Goal: Information Seeking & Learning: Understand process/instructions

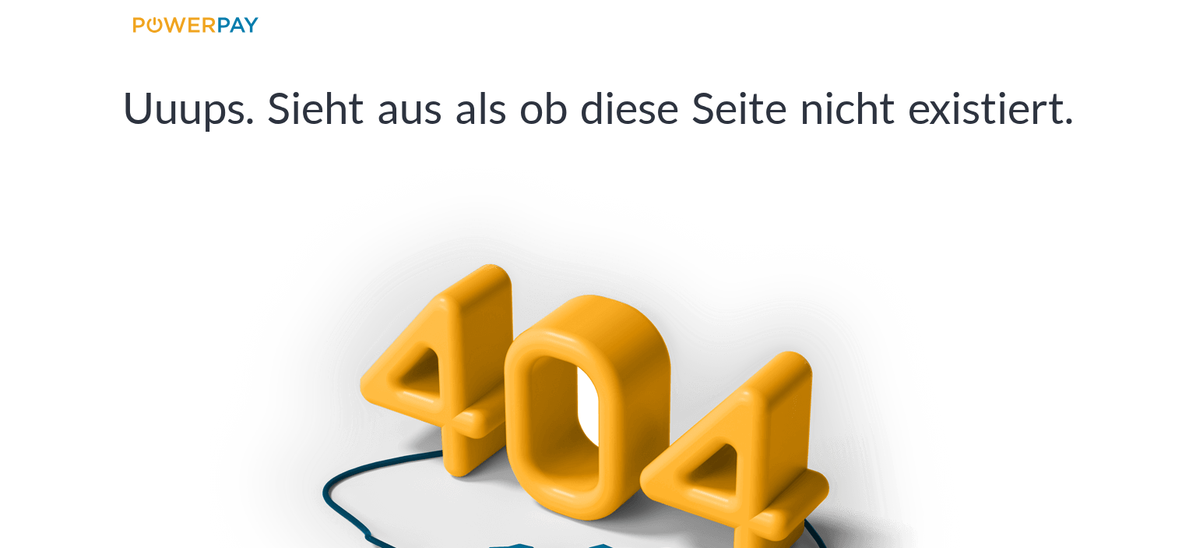
click at [246, 18] on img at bounding box center [195, 25] width 125 height 16
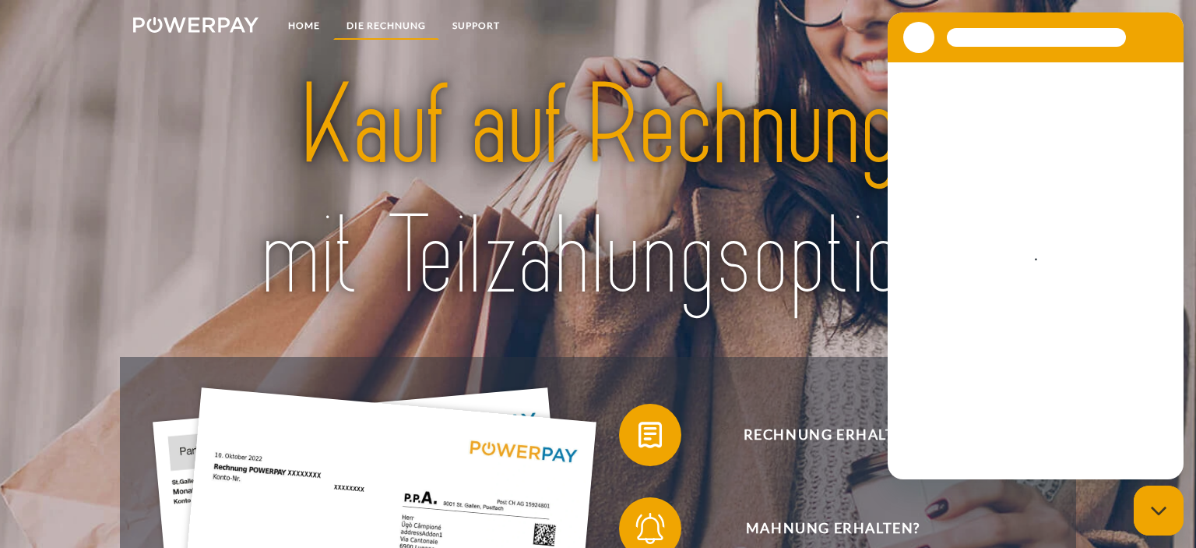
click at [386, 22] on link "DIE RECHNUNG" at bounding box center [386, 26] width 106 height 28
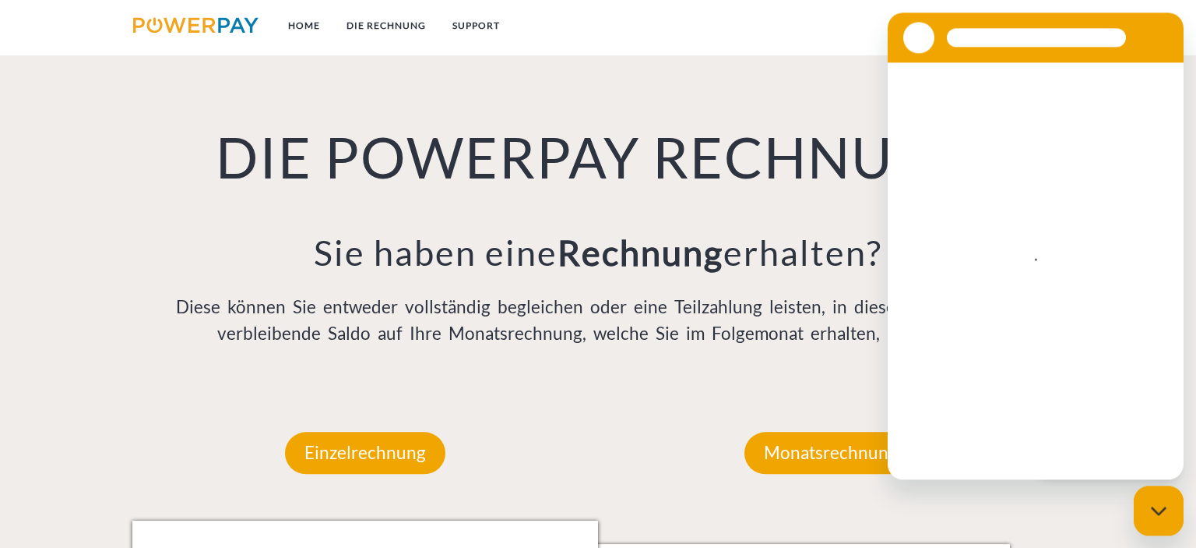
scroll to position [1085, 0]
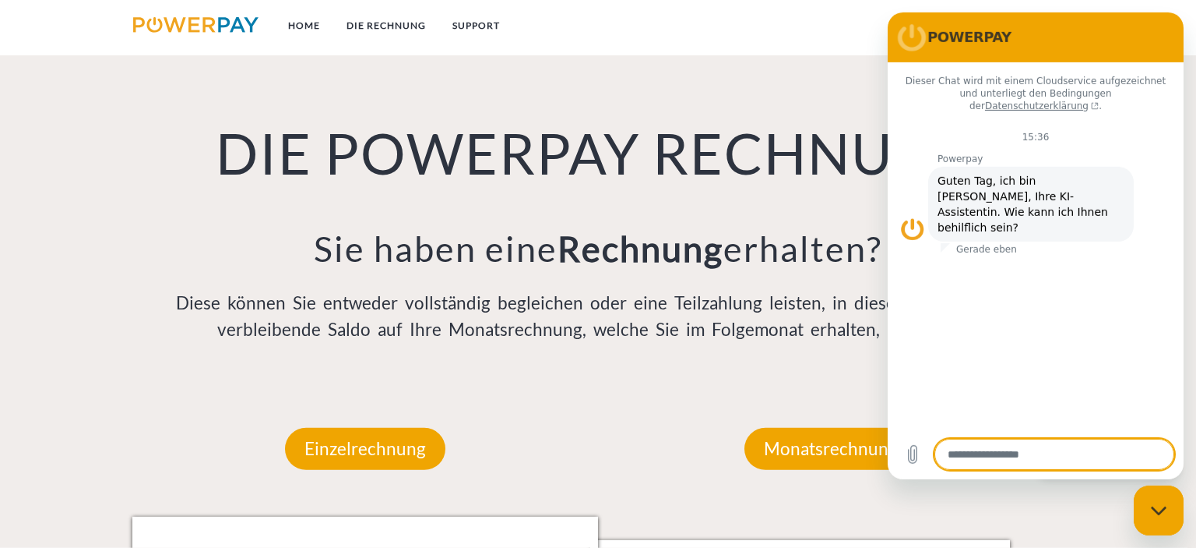
click at [656, 290] on p "Diese können Sie entweder vollständig begleichen oder eine Teilzahlung leisten,…" at bounding box center [598, 316] width 932 height 53
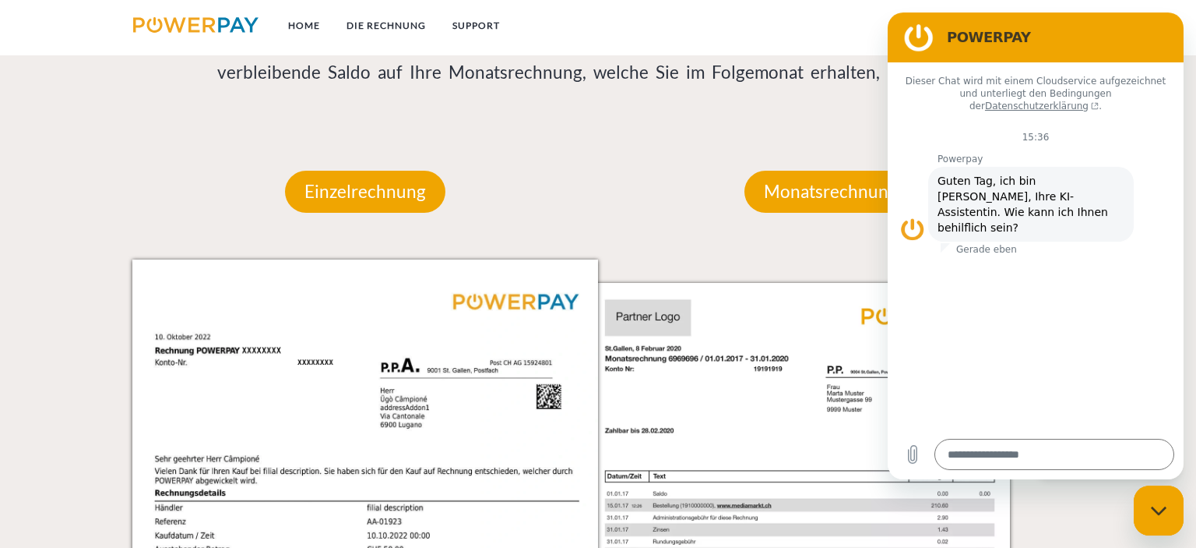
scroll to position [1249, 0]
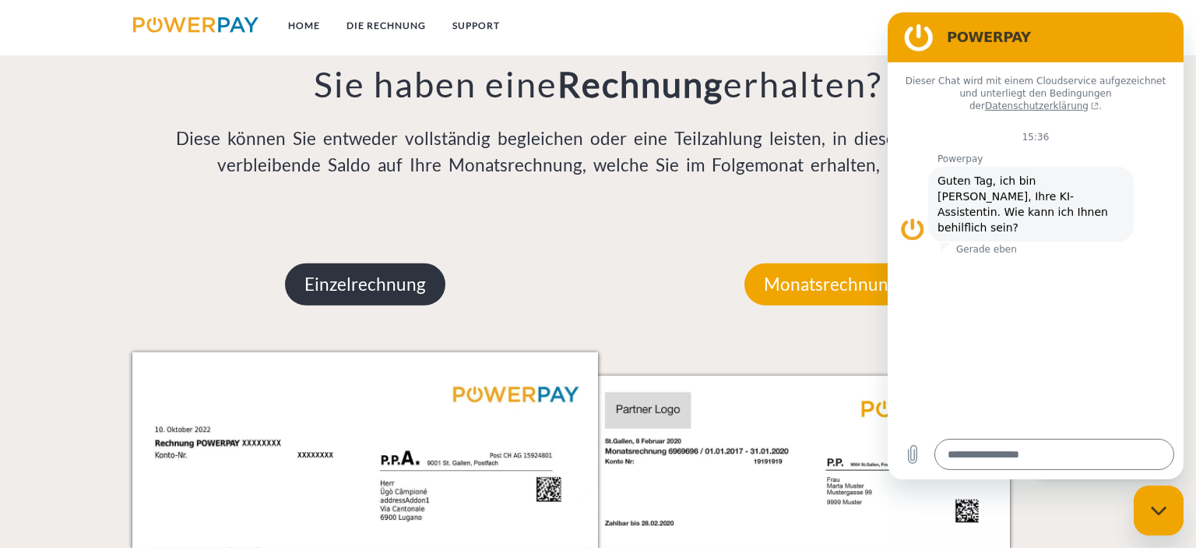
click at [404, 290] on p "Einzelrechnung" at bounding box center [365, 284] width 160 height 42
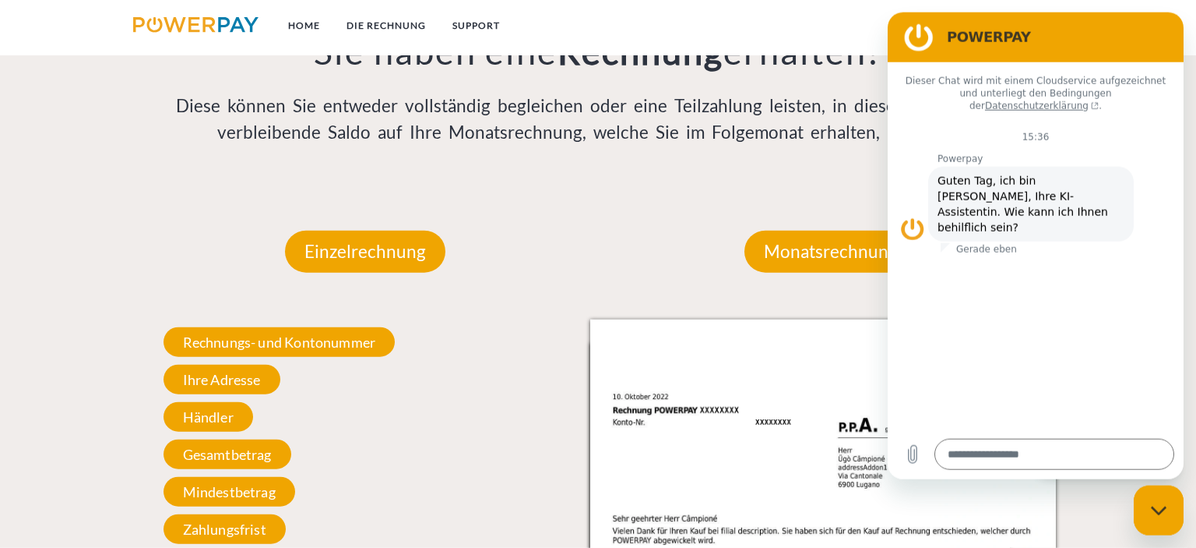
scroll to position [1332, 0]
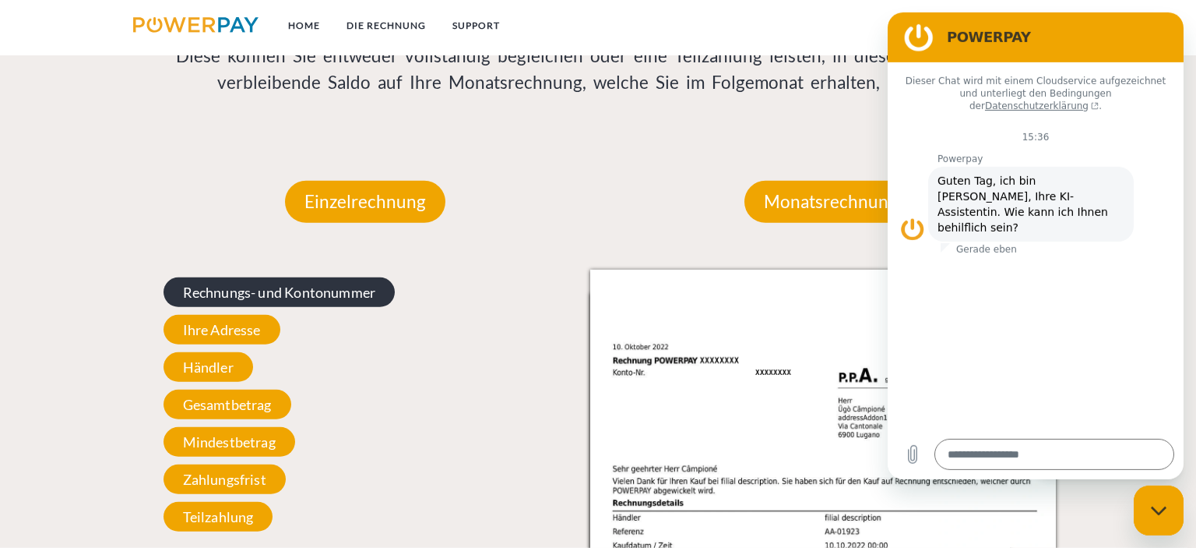
click at [309, 295] on span "Rechnungs- und Kontonummer" at bounding box center [280, 292] width 232 height 30
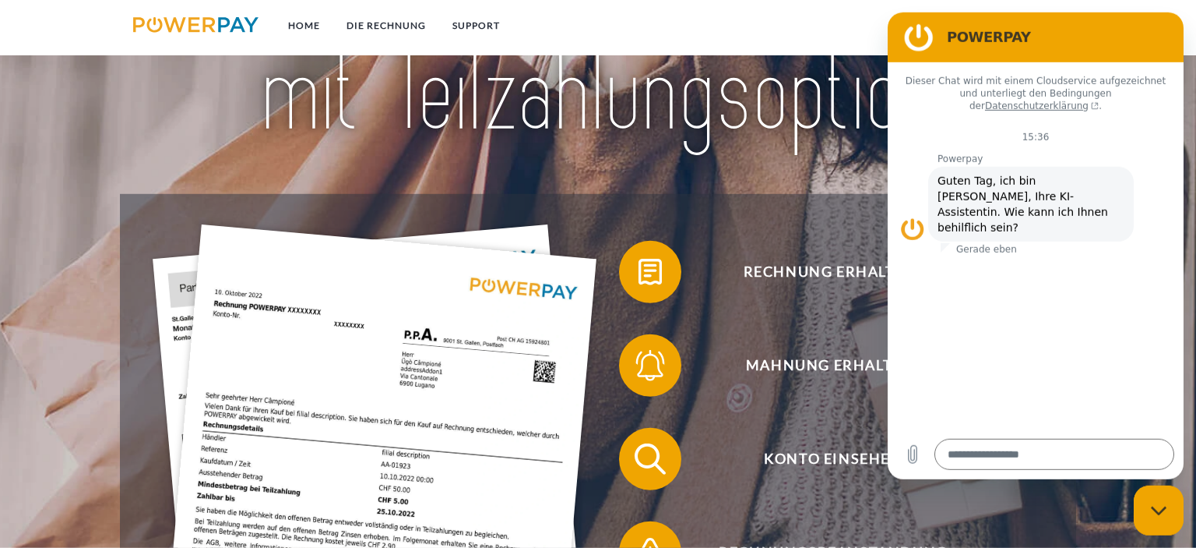
scroll to position [164, 0]
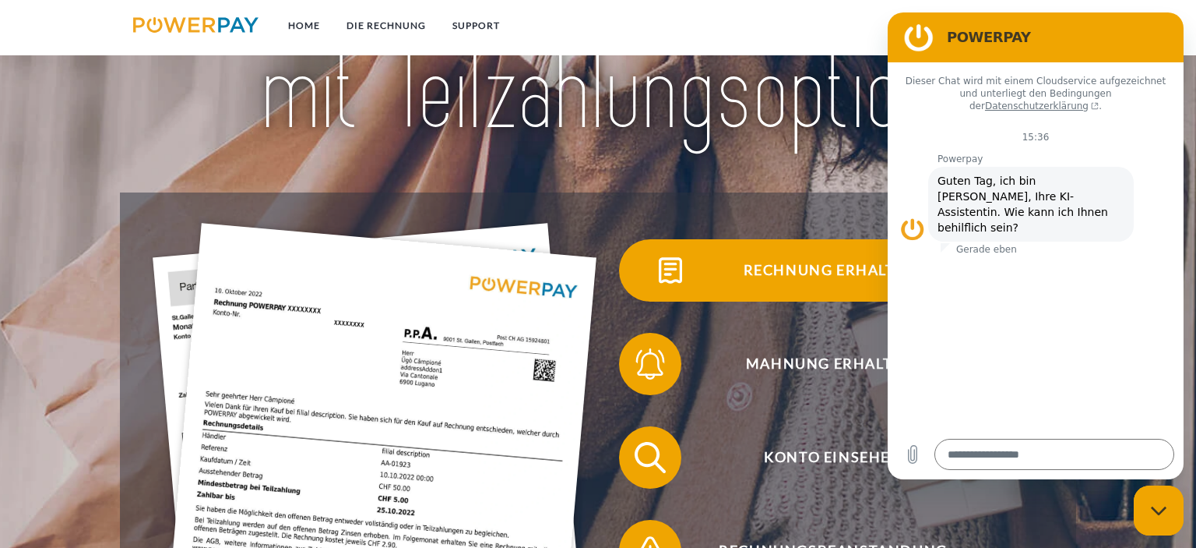
click at [812, 279] on span "Rechnung erhalten?" at bounding box center [834, 270] width 382 height 62
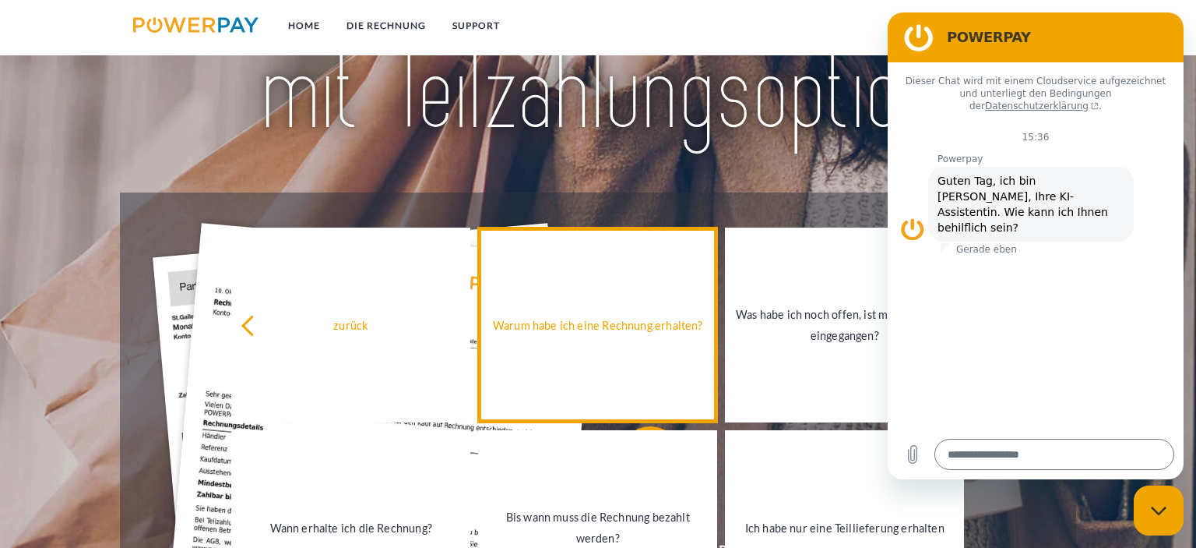
click at [637, 316] on div "Warum habe ich eine Rechnung erhalten?" at bounding box center [598, 325] width 220 height 21
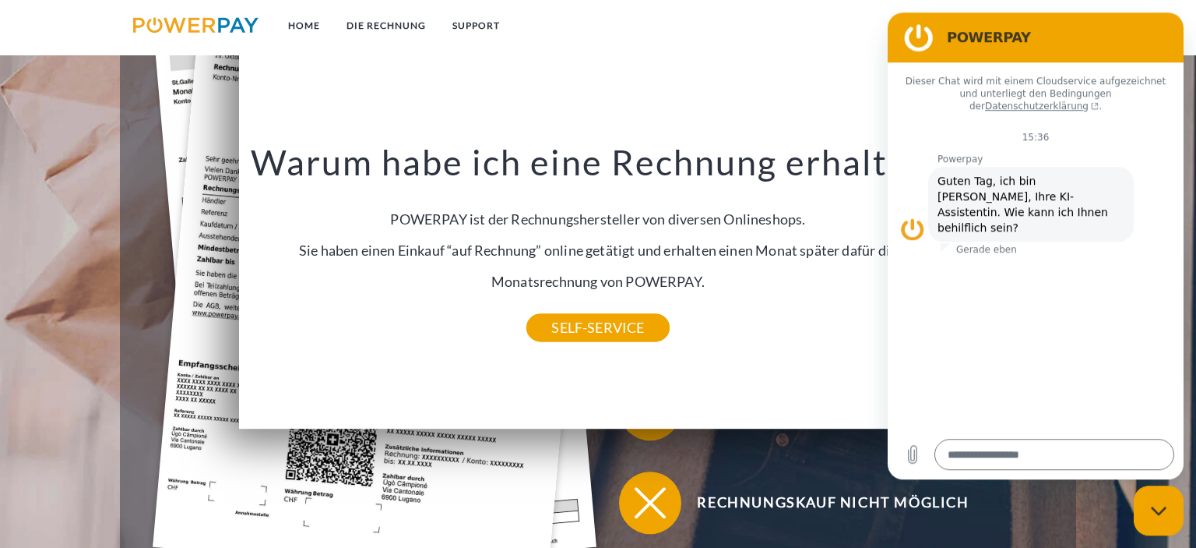
scroll to position [411, 0]
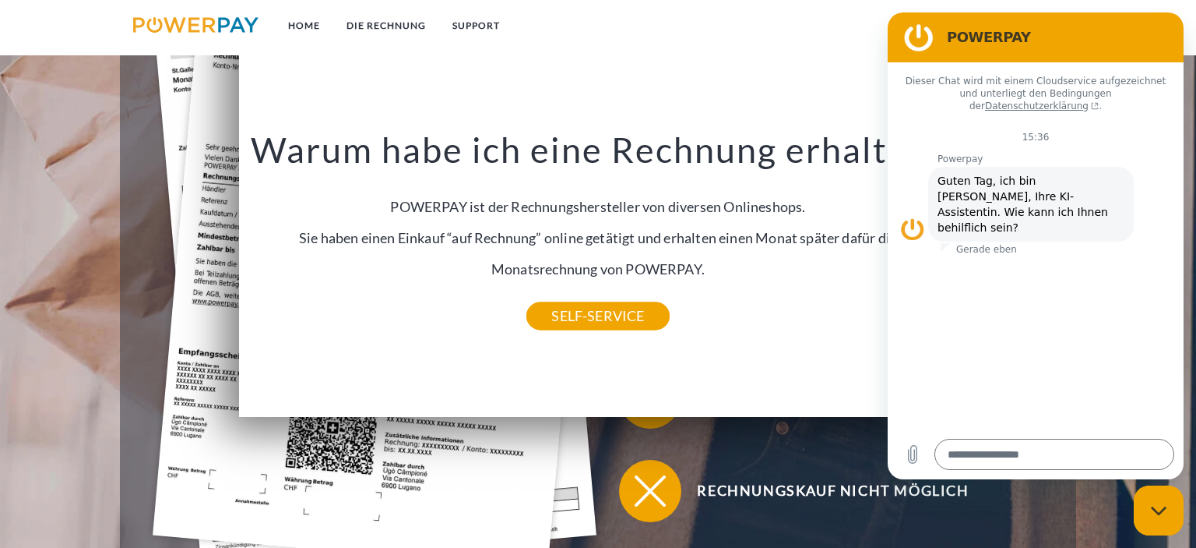
click at [650, 450] on div "Rechnungskauf nicht möglich" at bounding box center [821, 490] width 447 height 93
click at [587, 438] on img at bounding box center [375, 273] width 444 height 593
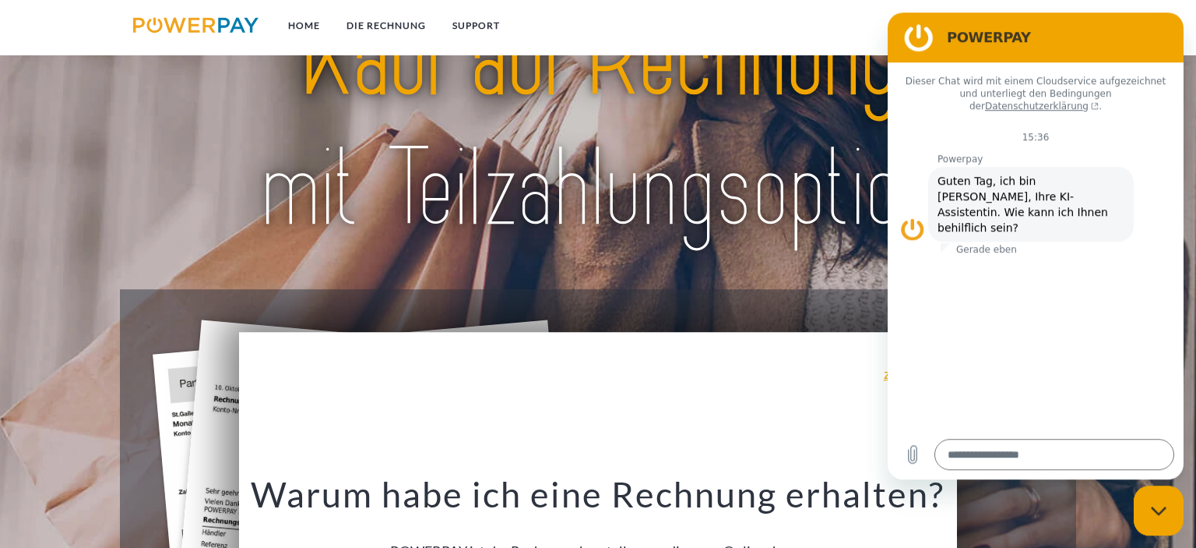
click at [632, 235] on img at bounding box center [597, 123] width 839 height 273
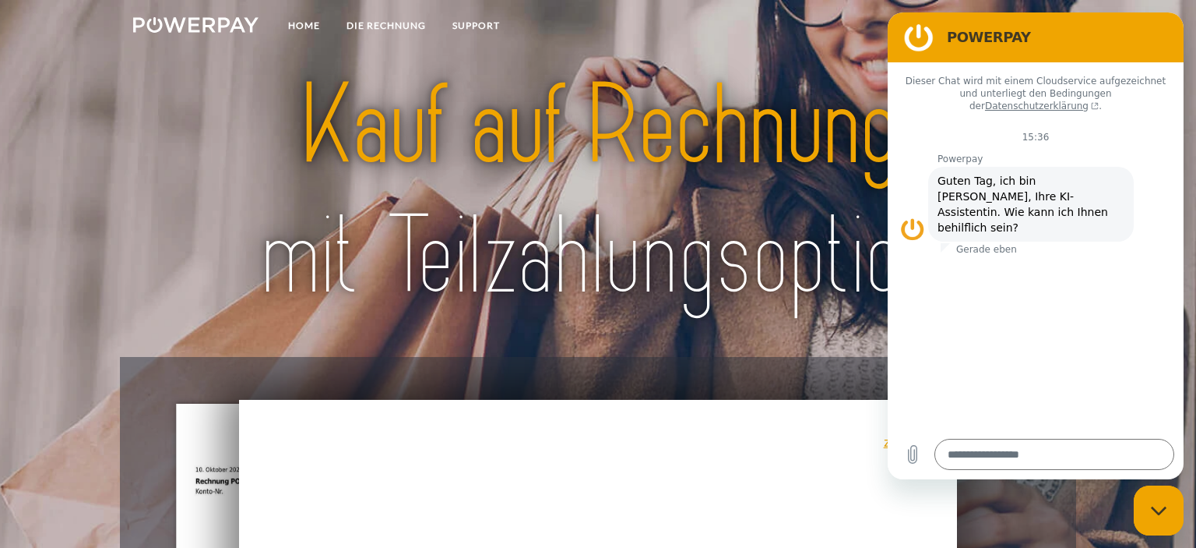
click at [1157, 501] on div "Messaging-Fenster schließen" at bounding box center [1159, 510] width 47 height 47
type textarea "*"
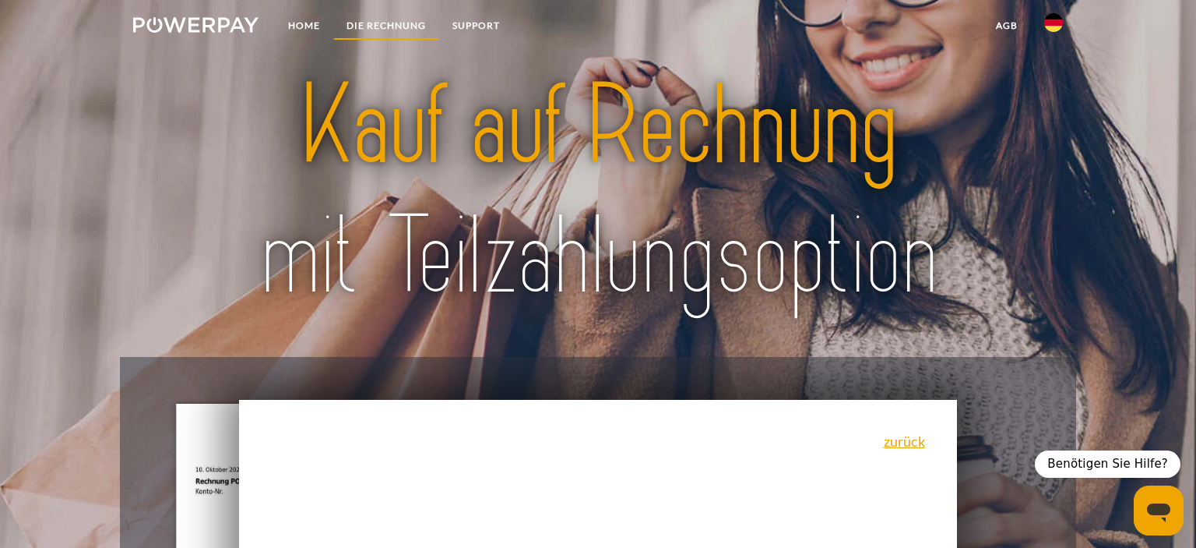
click at [361, 30] on link "DIE RECHNUNG" at bounding box center [386, 26] width 106 height 28
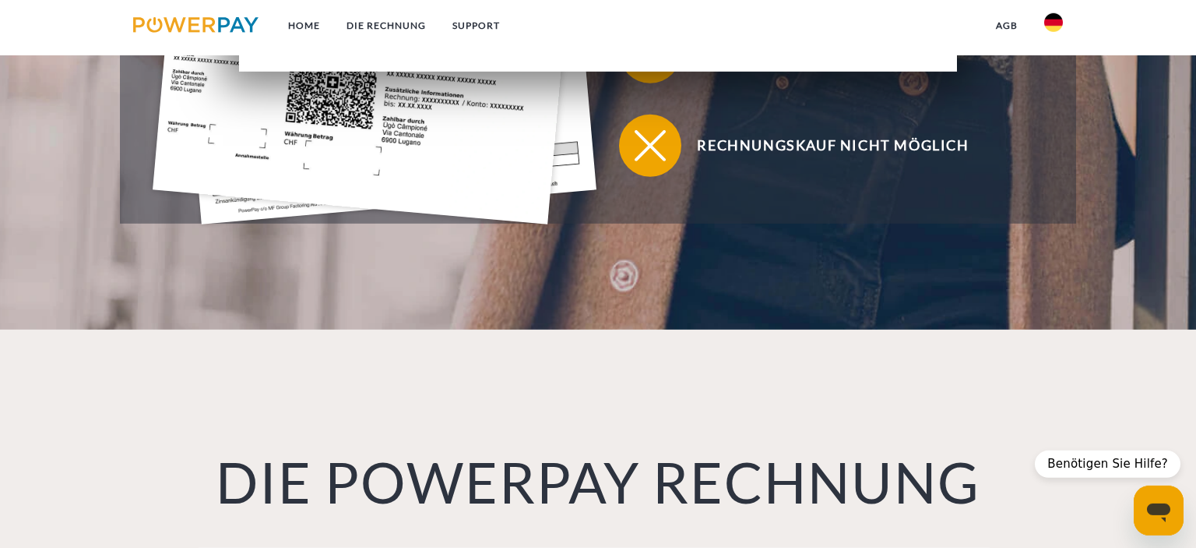
scroll to position [427, 0]
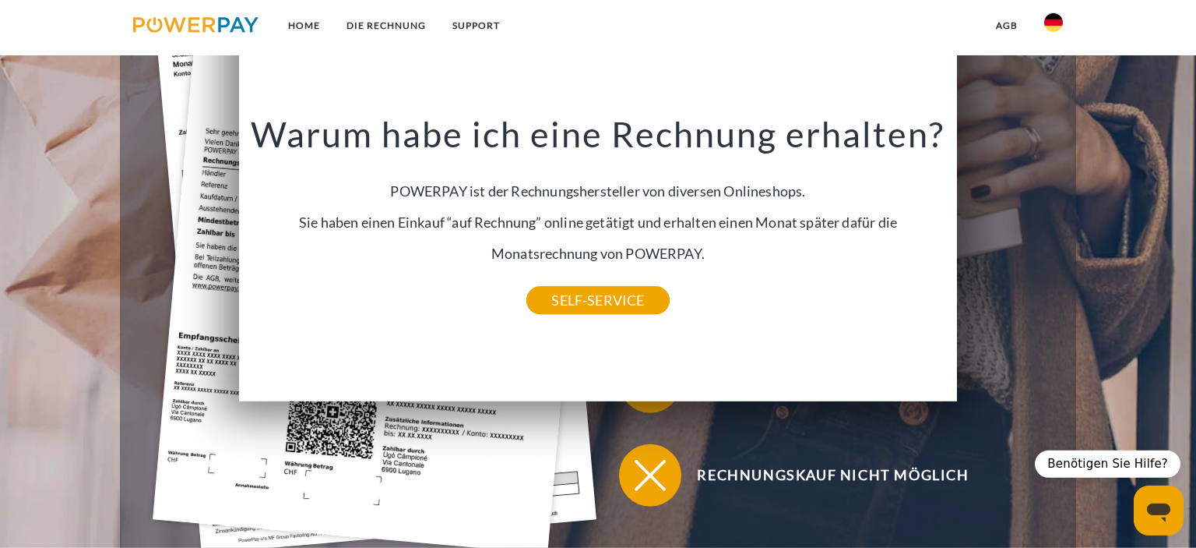
click at [561, 315] on div "zurück Warum habe ich eine Rechnung erhalten? POWERPAY ist der Rechnungsherstel…" at bounding box center [598, 187] width 719 height 428
click at [581, 298] on link "SELF-SERVICE" at bounding box center [597, 300] width 143 height 28
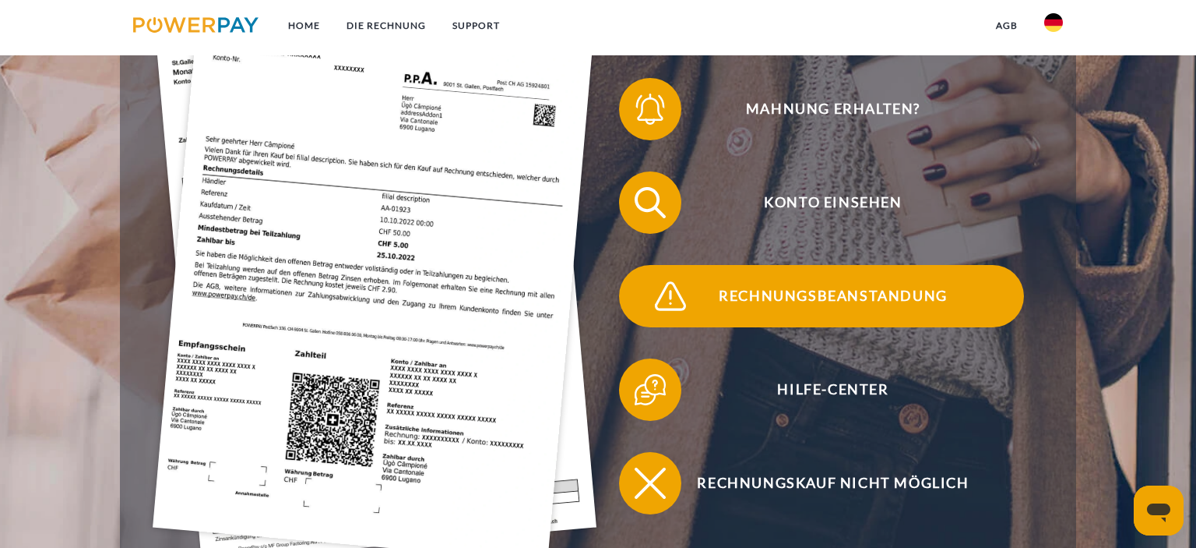
scroll to position [329, 0]
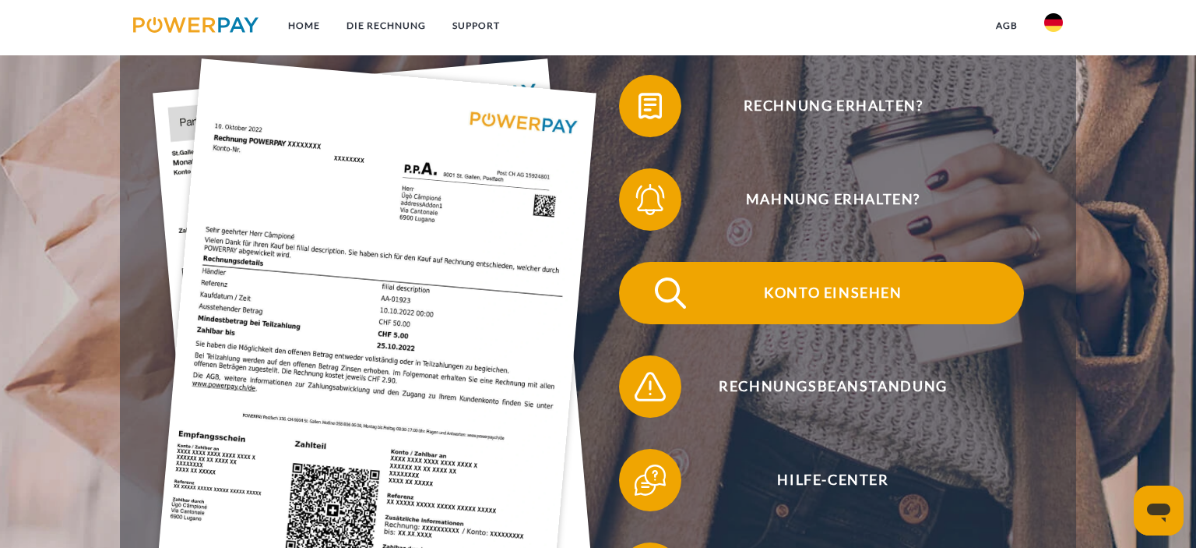
click at [846, 293] on span "Konto einsehen" at bounding box center [834, 293] width 382 height 62
